Goal: Task Accomplishment & Management: Manage account settings

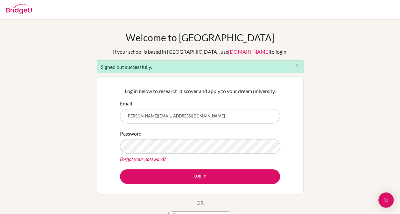
type input "[EMAIL_ADDRESS][DOMAIN_NAME]"
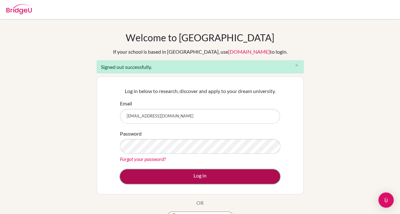
click at [183, 175] on button "Log in" at bounding box center [200, 177] width 160 height 15
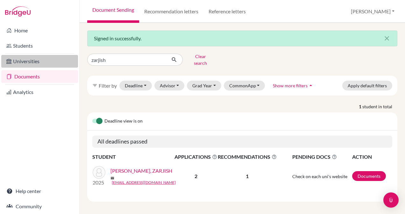
click at [22, 61] on link "Universities" at bounding box center [39, 61] width 77 height 13
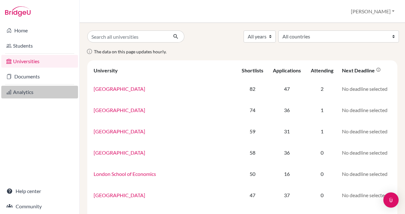
click at [26, 93] on link "Analytics" at bounding box center [39, 92] width 77 height 13
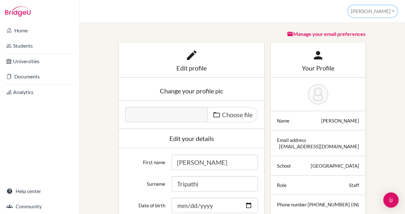
click at [393, 10] on button "[PERSON_NAME]" at bounding box center [372, 11] width 49 height 12
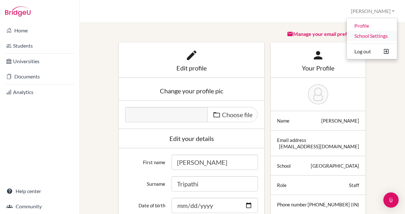
click at [379, 36] on link "School Settings" at bounding box center [371, 36] width 50 height 10
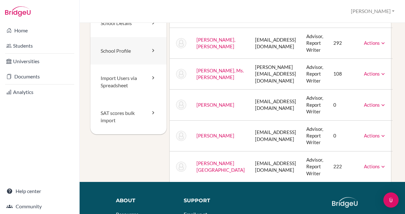
scroll to position [77, 0]
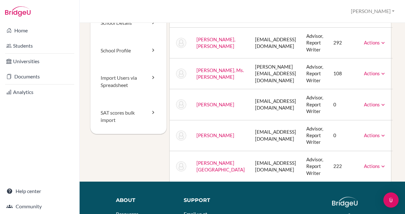
click at [364, 73] on link "Actions" at bounding box center [375, 74] width 22 height 6
click at [250, 79] on td "mary.s@gsis.ac.in" at bounding box center [275, 74] width 51 height 31
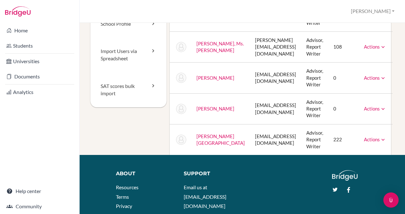
scroll to position [104, 0]
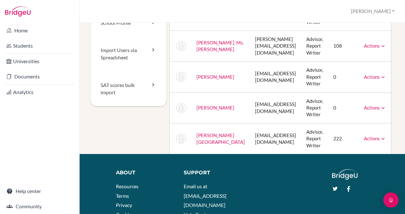
click at [367, 139] on link "Actions" at bounding box center [375, 139] width 22 height 6
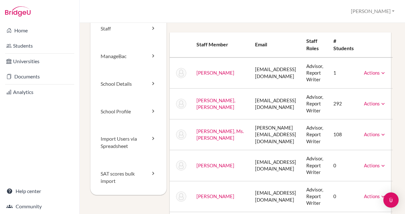
scroll to position [0, 0]
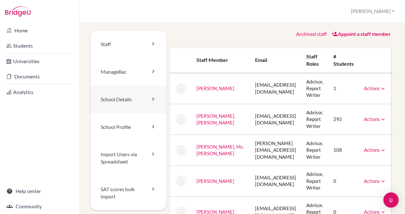
click at [118, 99] on link "School Details" at bounding box center [128, 100] width 76 height 28
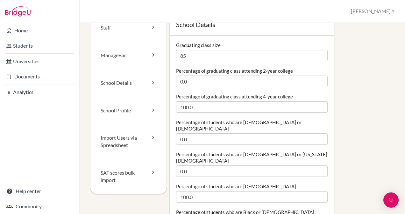
scroll to position [17, 0]
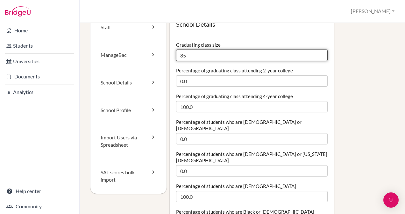
click at [196, 57] on input "85" at bounding box center [252, 55] width 152 height 11
type input "8"
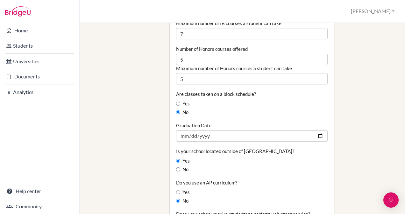
scroll to position [511, 0]
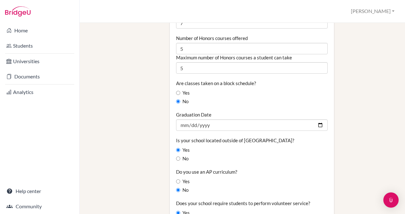
type input "92"
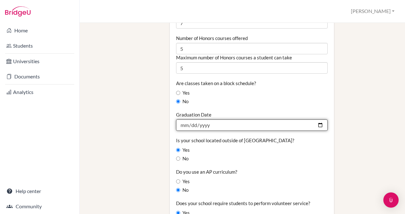
click at [211, 120] on input "2025-07-07" at bounding box center [252, 125] width 152 height 11
click at [319, 120] on input "2025-07-07" at bounding box center [252, 125] width 152 height 11
type input "[DATE]"
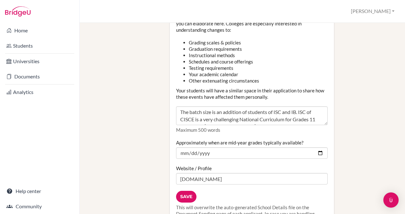
scroll to position [820, 0]
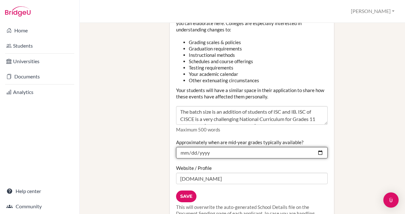
click at [316, 147] on input "2024-12-22" at bounding box center [252, 152] width 152 height 11
type input "2025-12-22"
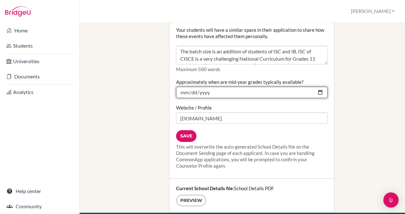
scroll to position [881, 0]
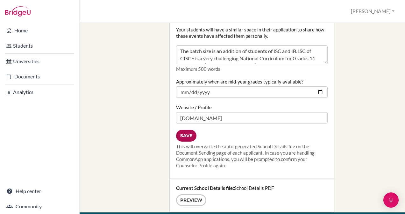
click at [182, 130] on input "Save" at bounding box center [186, 136] width 20 height 12
click at [253, 179] on div "Current School Details file: School Details PDF Preview" at bounding box center [252, 196] width 164 height 34
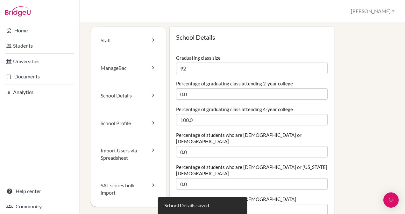
scroll to position [3, 0]
click at [122, 122] on link "School Profile" at bounding box center [128, 124] width 76 height 28
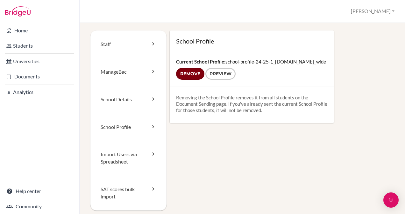
click at [185, 80] on input "Remove" at bounding box center [190, 74] width 28 height 12
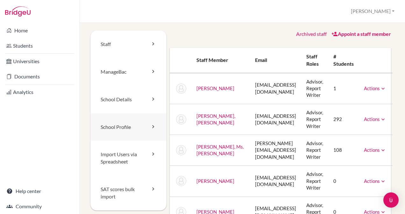
click at [129, 129] on link "School Profile" at bounding box center [128, 128] width 76 height 28
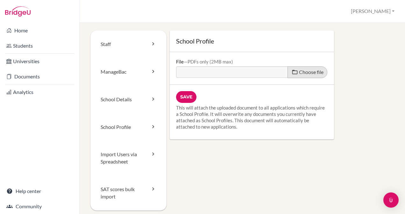
click at [310, 72] on span "Choose file" at bounding box center [311, 72] width 24 height 6
click at [273, 72] on input "Choose file" at bounding box center [224, 69] width 97 height 7
type input "C:\fakepath\School Profile GSIS 2025-26.pdf"
type input "School Profile GSIS 2025-26.pdf"
click at [183, 96] on input "Save" at bounding box center [186, 97] width 20 height 12
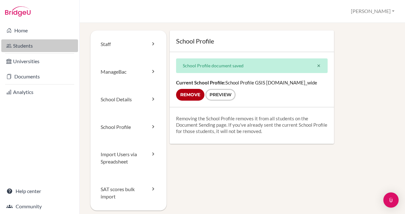
click at [41, 45] on link "Students" at bounding box center [39, 45] width 77 height 13
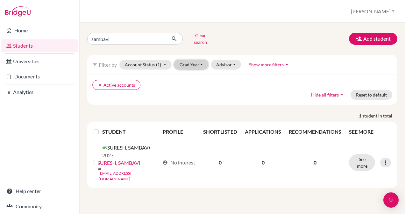
click at [195, 60] on button "Grad Year" at bounding box center [191, 65] width 34 height 10
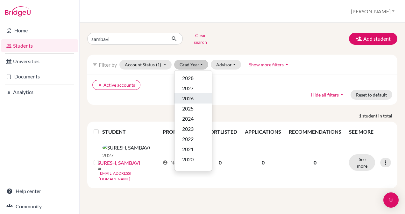
click at [194, 95] on div "2026" at bounding box center [193, 99] width 22 height 8
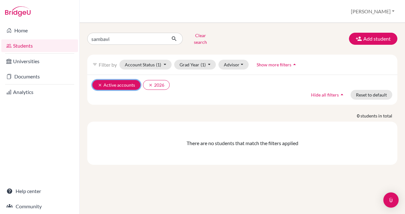
click at [99, 83] on icon "clear" at bounding box center [100, 85] width 4 height 4
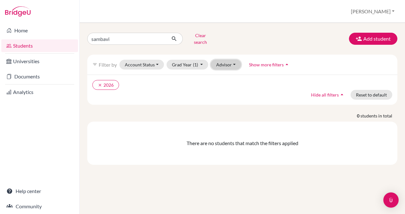
click at [230, 60] on button "Advisor" at bounding box center [226, 65] width 30 height 10
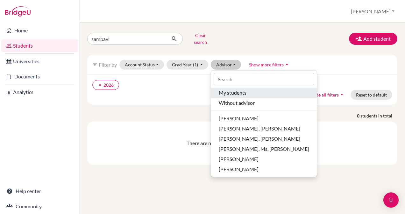
click at [232, 89] on span "My students" at bounding box center [233, 93] width 28 height 8
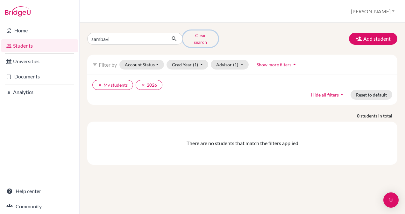
click at [197, 36] on button "Clear search" at bounding box center [200, 39] width 35 height 17
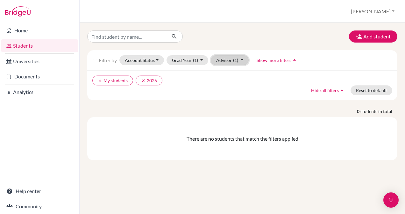
click at [236, 59] on span "(1)" at bounding box center [235, 60] width 5 height 5
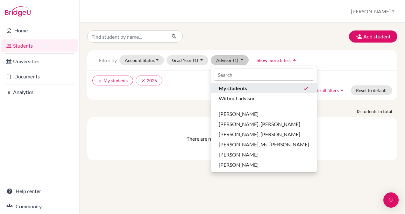
click at [239, 89] on span "My students" at bounding box center [233, 89] width 28 height 8
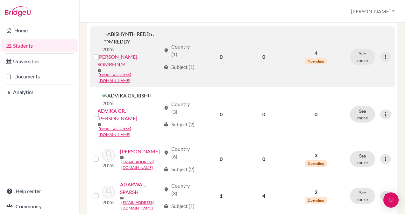
scroll to position [197, 0]
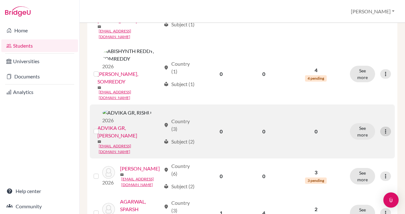
click at [382, 129] on icon at bounding box center [385, 132] width 6 height 6
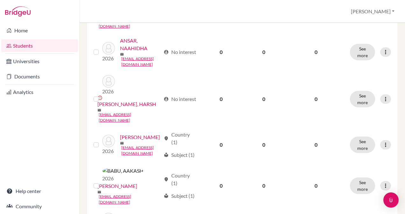
scroll to position [760, 0]
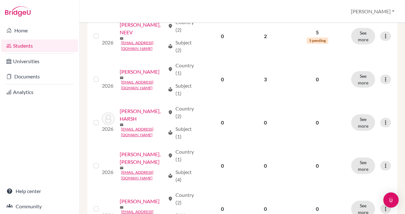
scroll to position [208, 0]
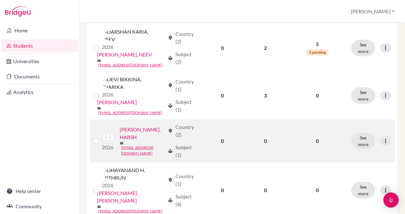
click at [174, 123] on div "location_on Country (2)" at bounding box center [183, 130] width 30 height 15
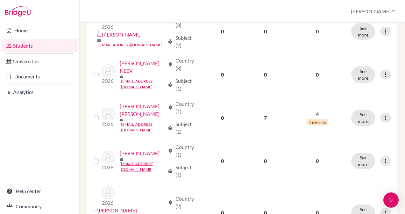
scroll to position [510, 0]
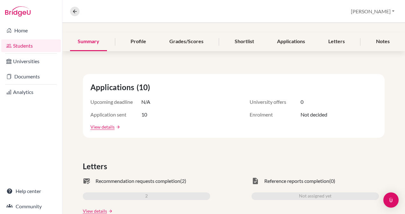
scroll to position [67, 0]
click at [92, 129] on link "View details" at bounding box center [102, 127] width 24 height 7
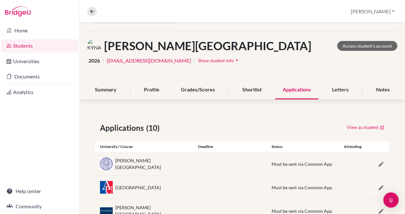
scroll to position [19, 0]
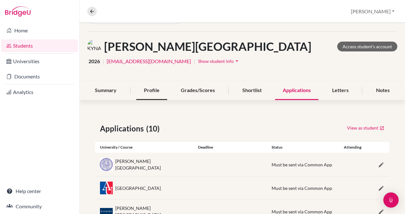
click at [150, 91] on div "Profile" at bounding box center [151, 90] width 31 height 19
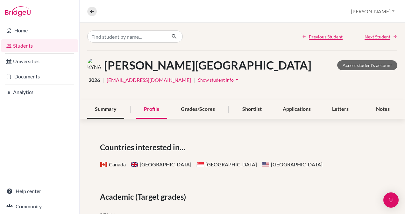
click at [105, 110] on div "Summary" at bounding box center [105, 109] width 37 height 19
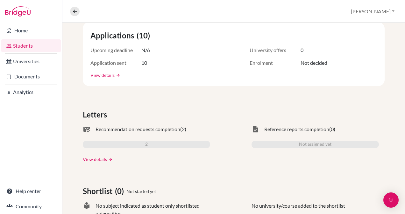
scroll to position [152, 0]
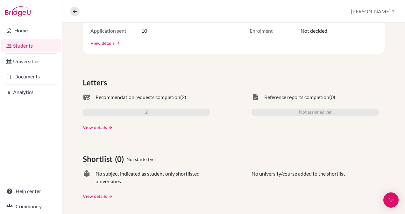
click at [163, 97] on span "Recommendation requests completion" at bounding box center [137, 98] width 85 height 8
click at [90, 129] on link "View details" at bounding box center [95, 127] width 24 height 7
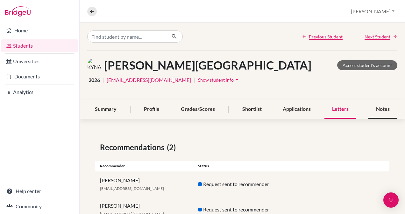
drag, startPoint x: 192, startPoint y: 157, endPoint x: 379, endPoint y: 109, distance: 192.3
click at [379, 109] on div "Notes" at bounding box center [382, 109] width 29 height 19
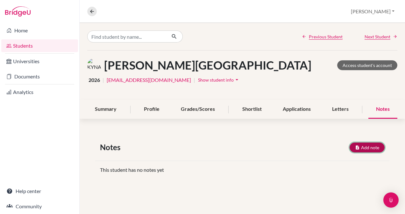
click at [372, 147] on button "Add note" at bounding box center [366, 148] width 35 height 10
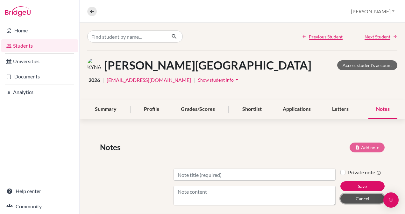
click at [365, 198] on button "Cancel" at bounding box center [362, 199] width 44 height 10
